Goal: Navigation & Orientation: Find specific page/section

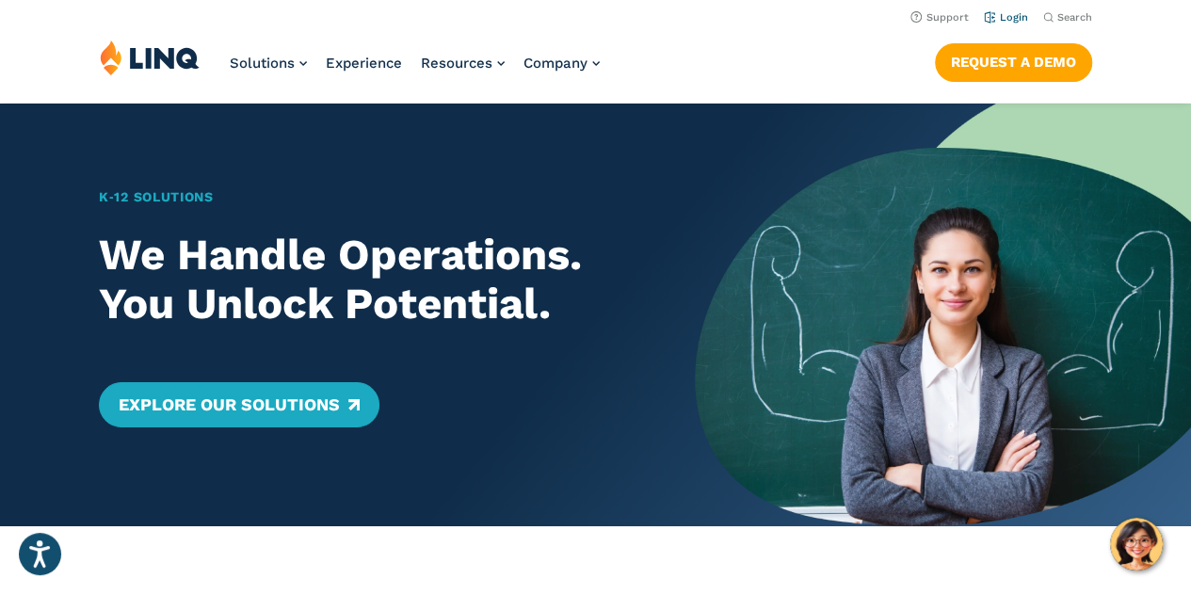
click at [1011, 13] on link "Login" at bounding box center [1006, 17] width 44 height 12
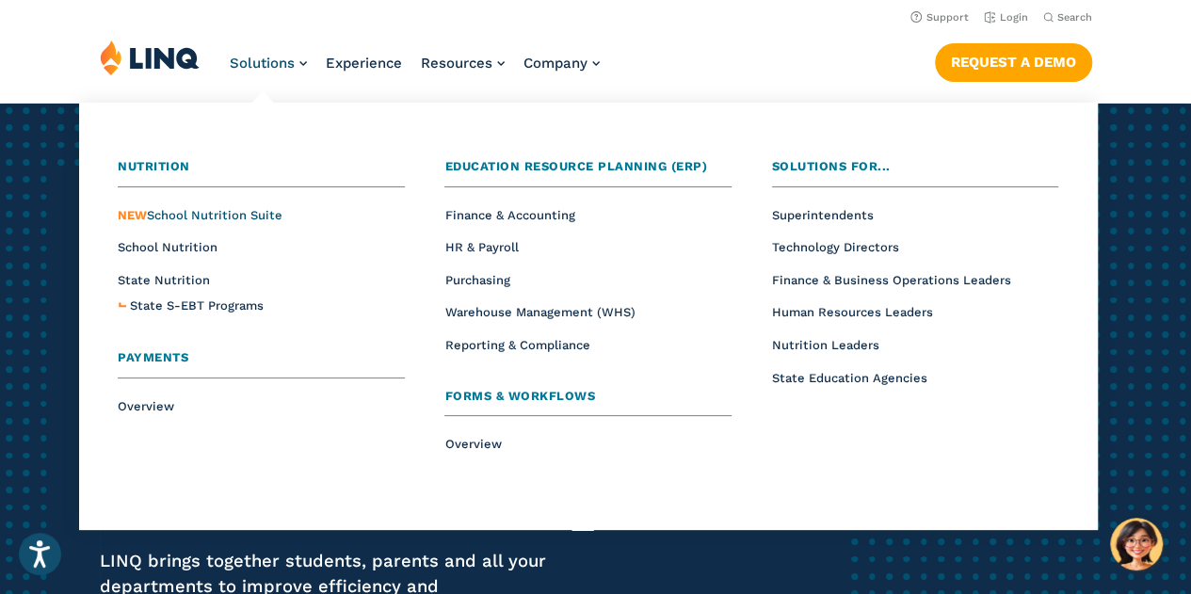
click at [236, 214] on span "NEW School Nutrition Suite" at bounding box center [200, 215] width 165 height 14
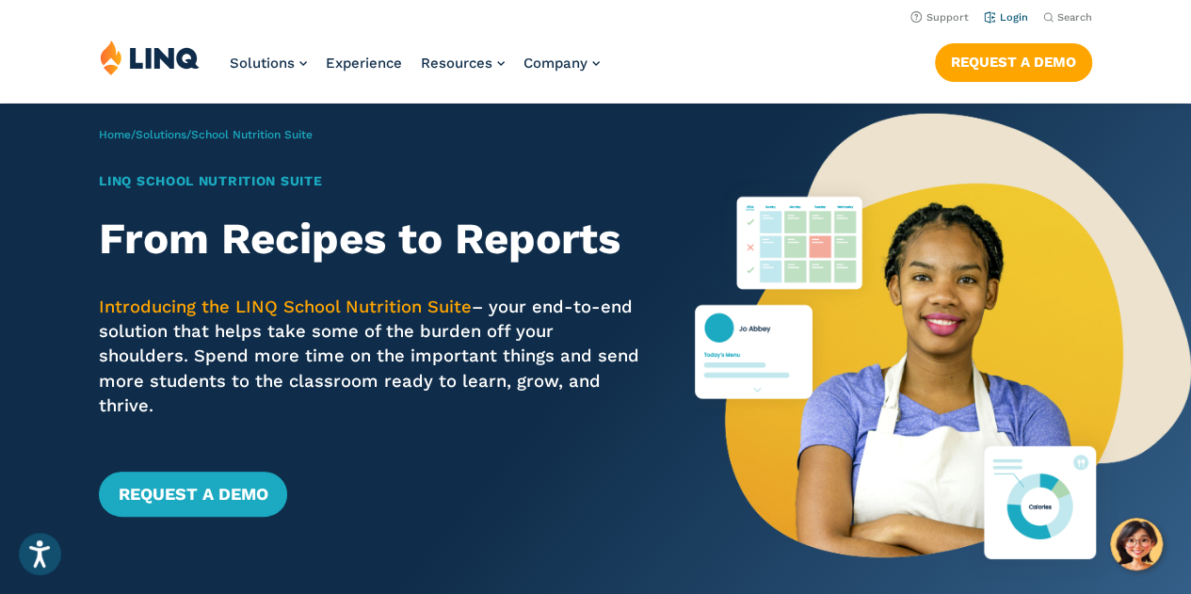
click at [1015, 13] on link "Login" at bounding box center [1006, 17] width 44 height 12
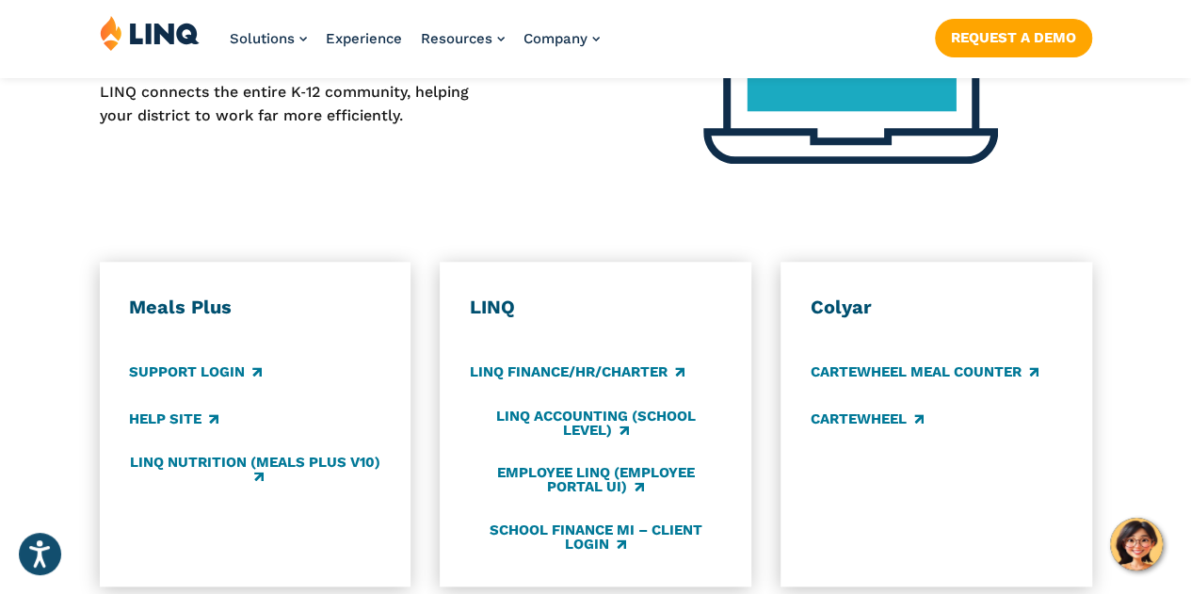
scroll to position [942, 0]
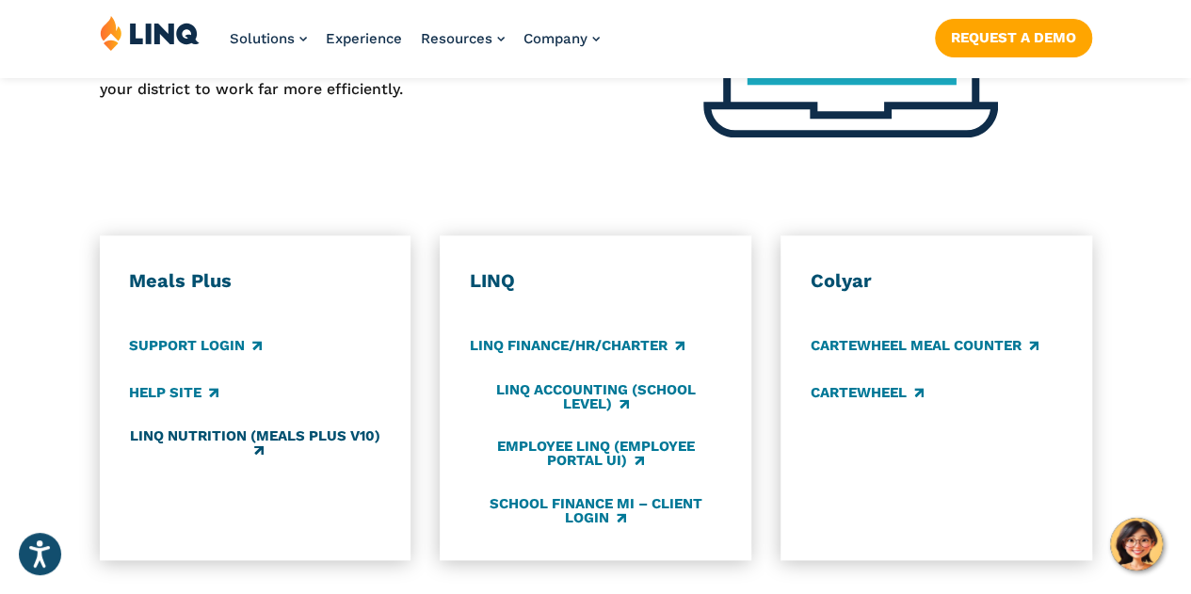
click at [260, 428] on link "LINQ Nutrition (Meals Plus v10)" at bounding box center [254, 443] width 251 height 31
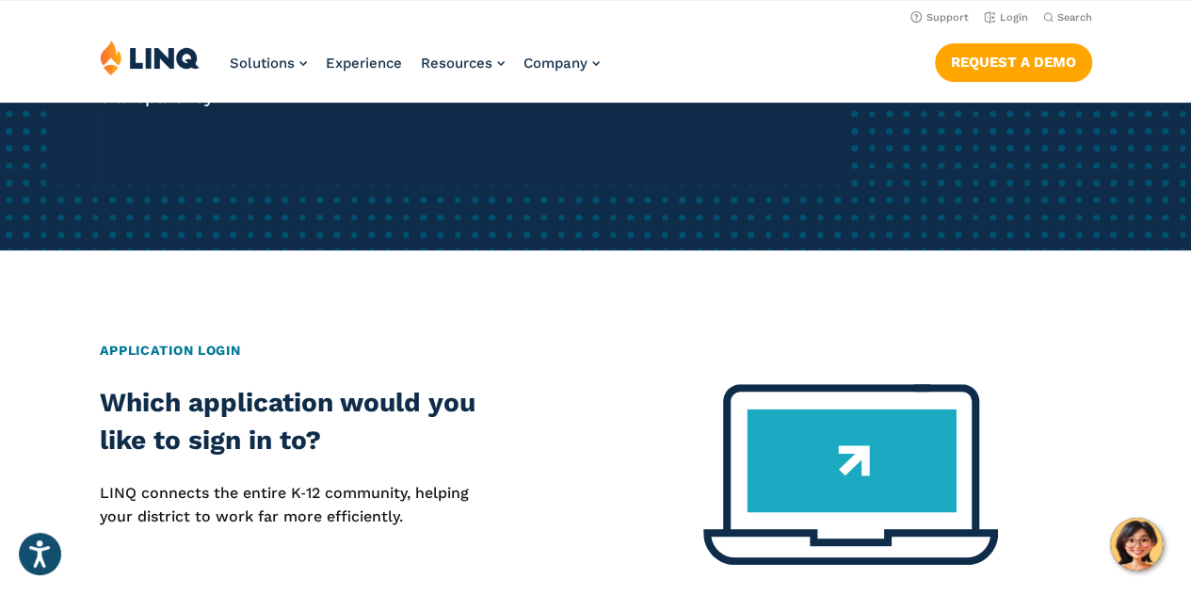
scroll to position [471, 0]
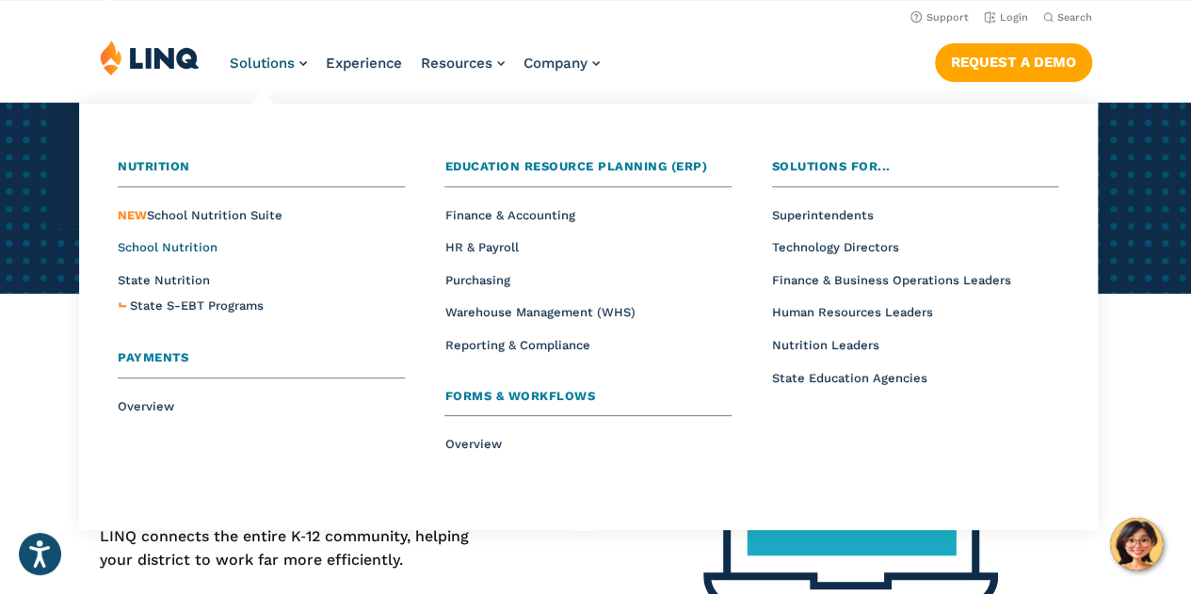
click at [186, 245] on span "School Nutrition" at bounding box center [168, 247] width 100 height 14
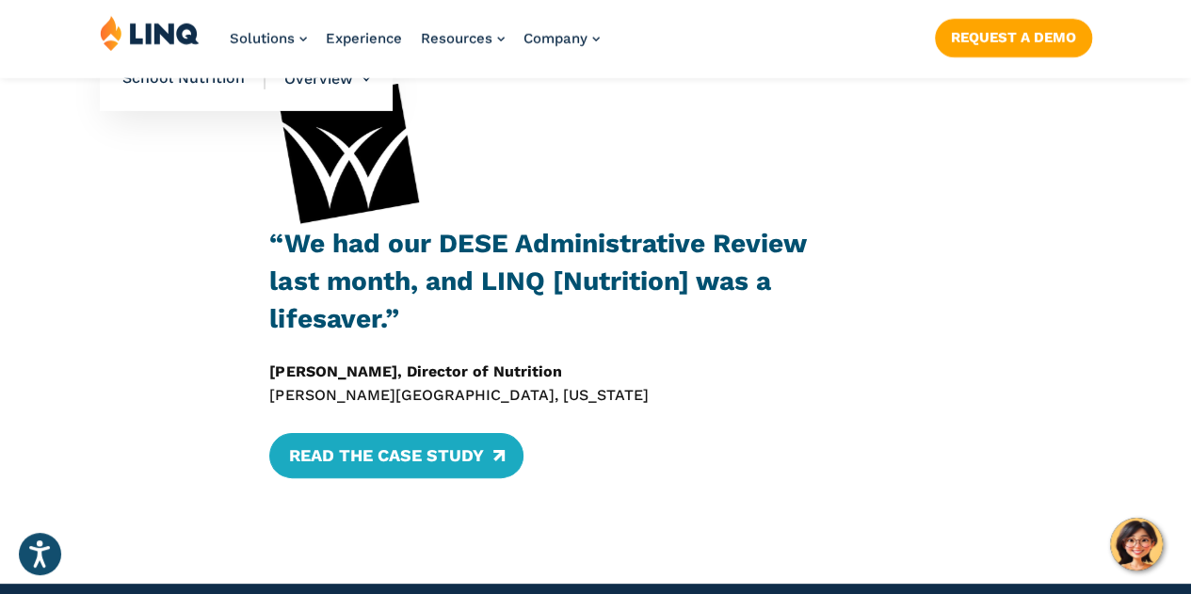
scroll to position [3108, 0]
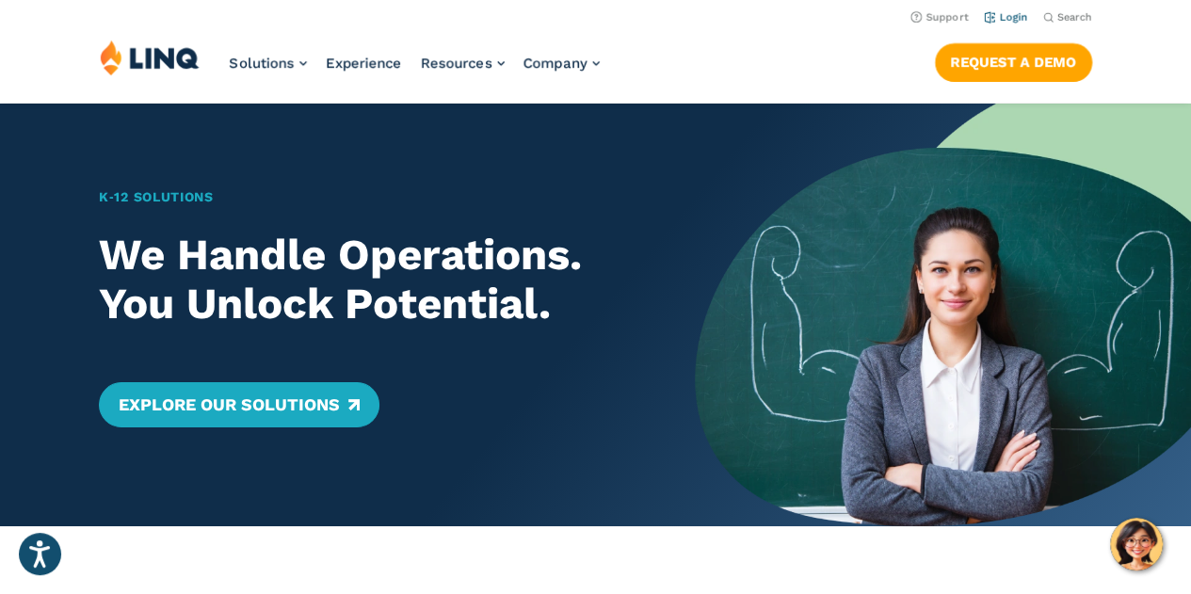
click at [1009, 18] on link "Login" at bounding box center [1006, 17] width 44 height 12
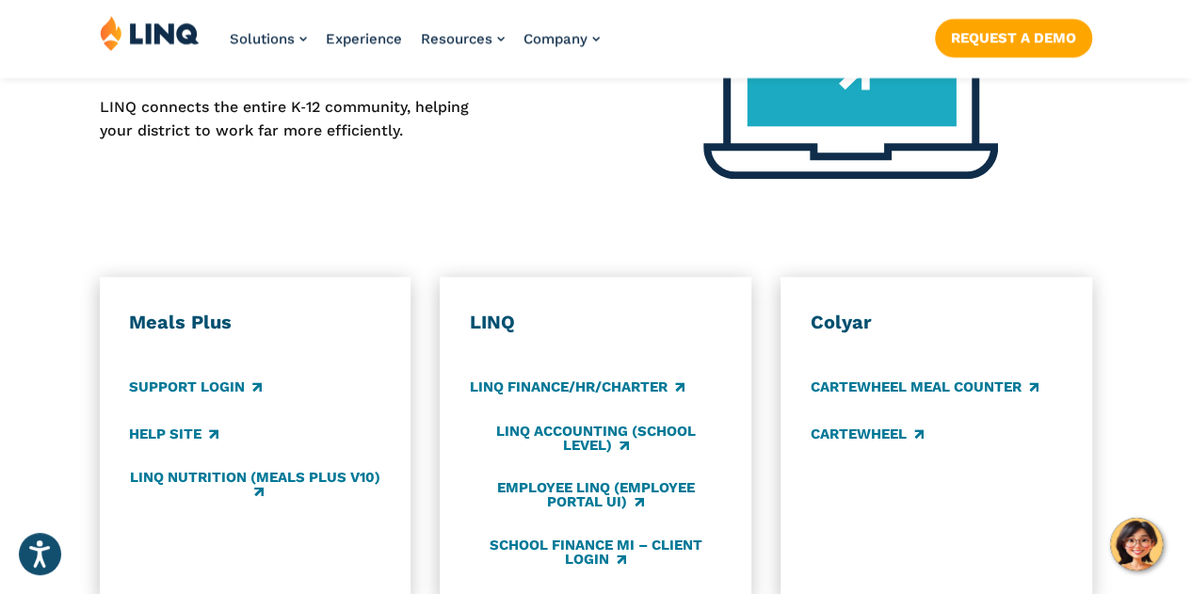
scroll to position [942, 0]
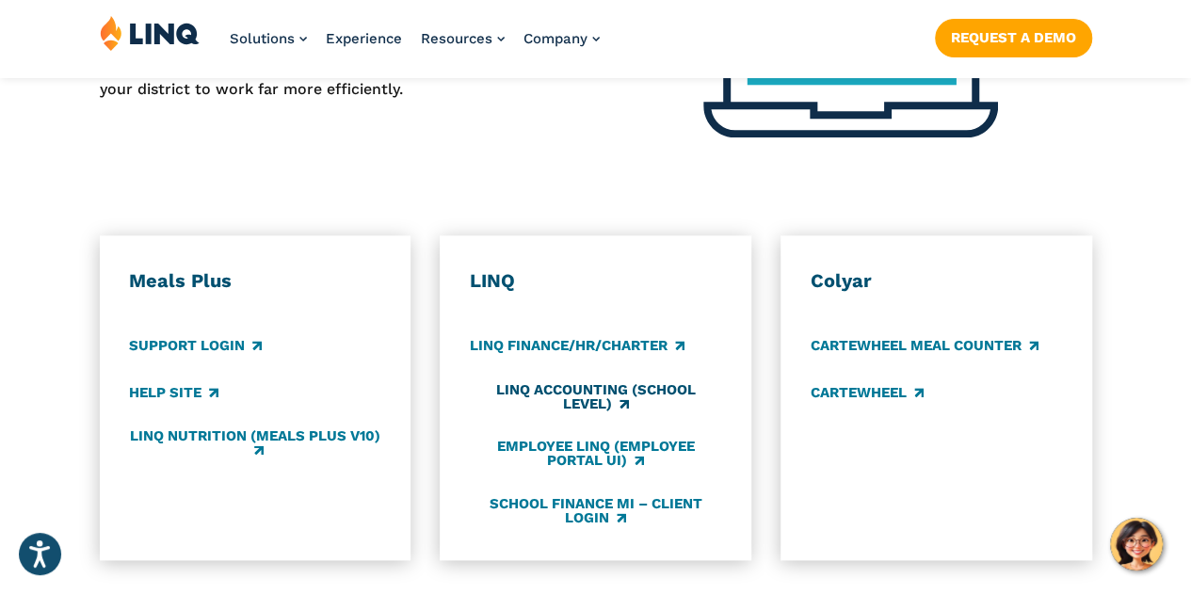
click at [627, 384] on link "LINQ Accounting (school level)" at bounding box center [595, 397] width 251 height 31
